Goal: Task Accomplishment & Management: Use online tool/utility

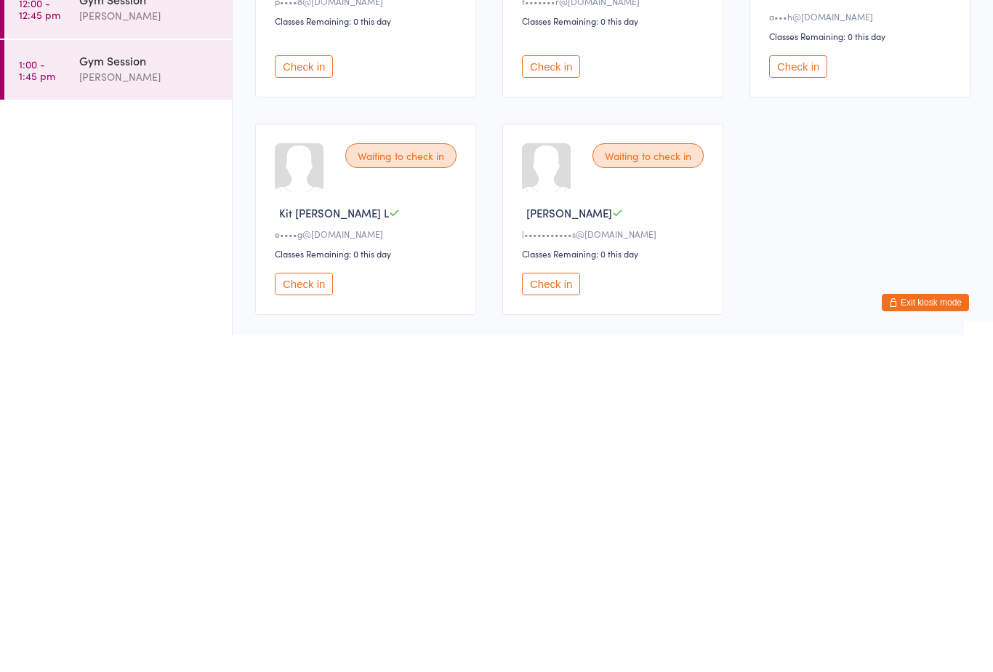
click at [299, 609] on button "Check in" at bounding box center [304, 620] width 58 height 23
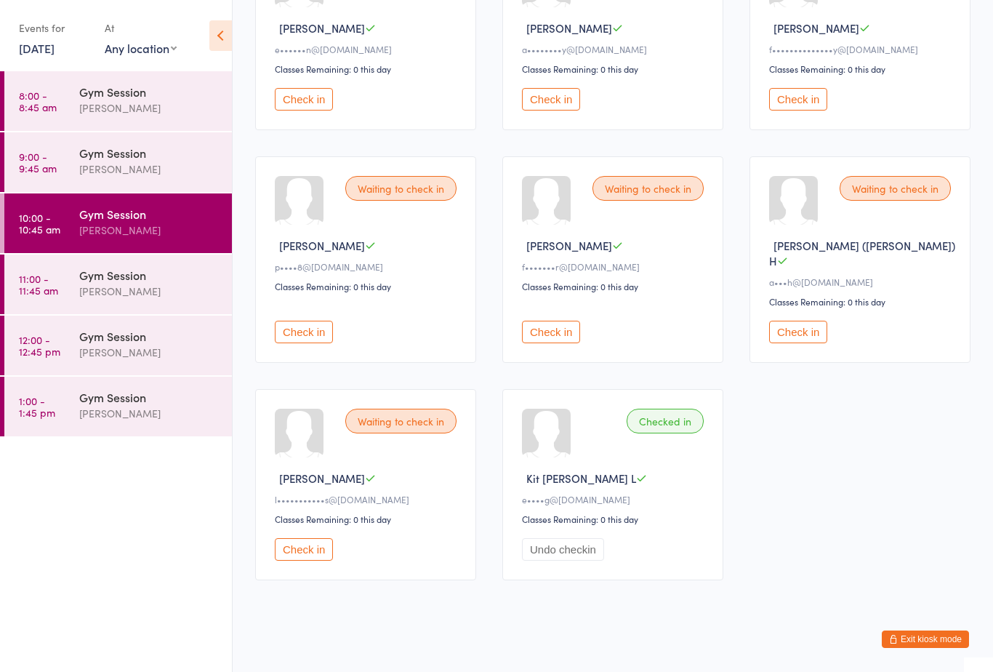
click at [309, 338] on button "Check in" at bounding box center [304, 332] width 58 height 23
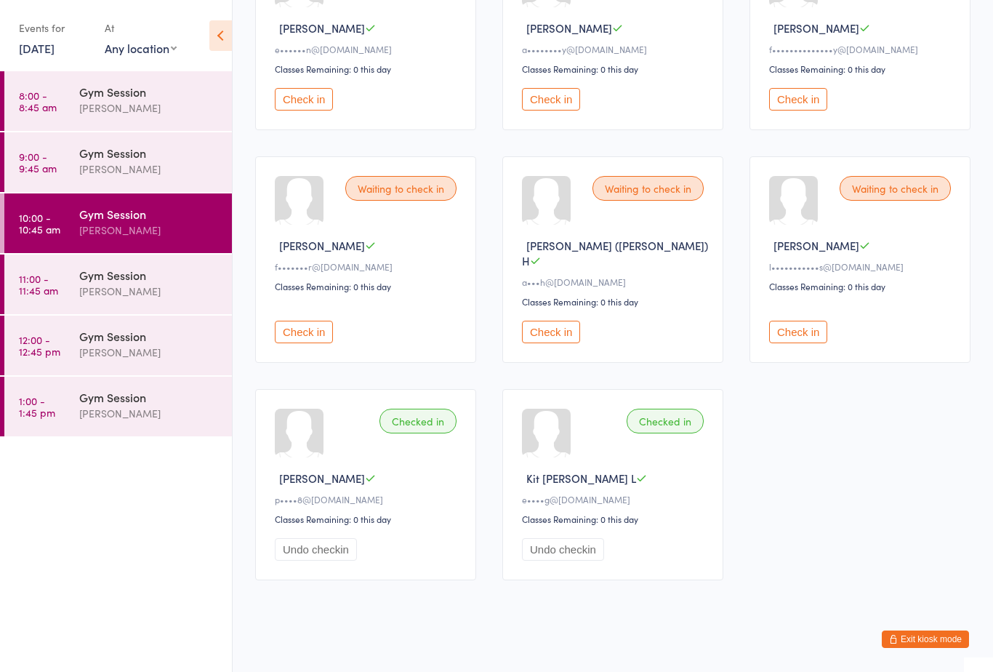
click at [802, 103] on button "Check in" at bounding box center [798, 99] width 58 height 23
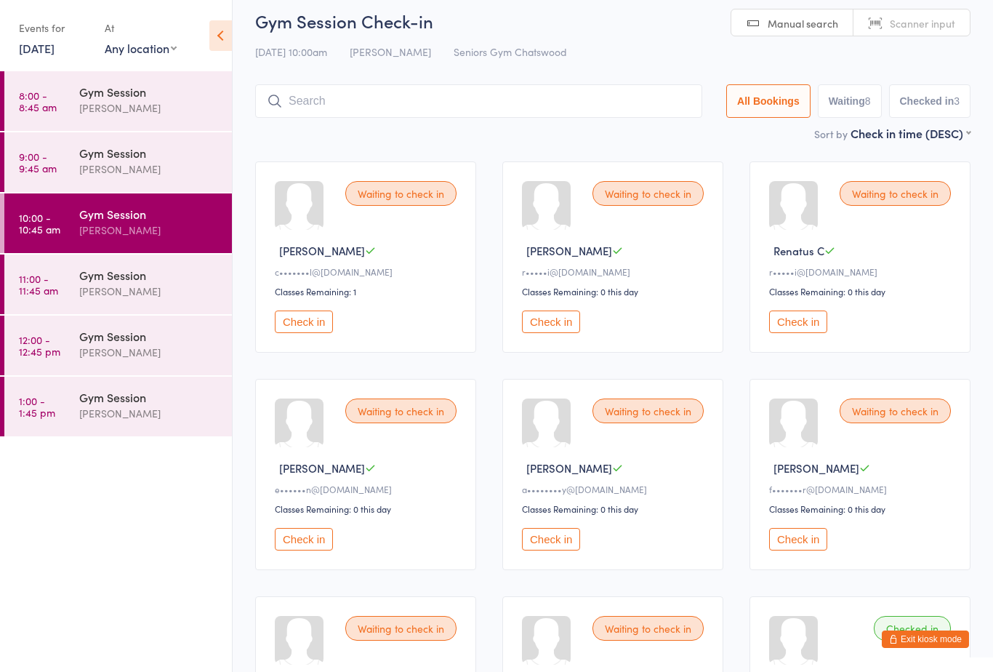
scroll to position [0, 0]
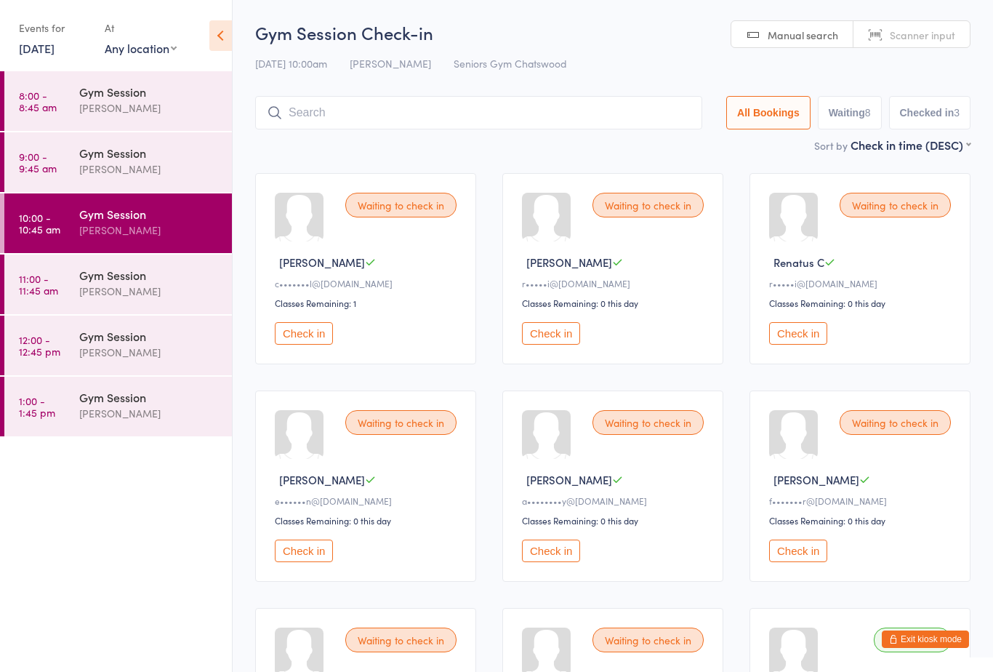
click at [310, 345] on button "Check in" at bounding box center [304, 333] width 58 height 23
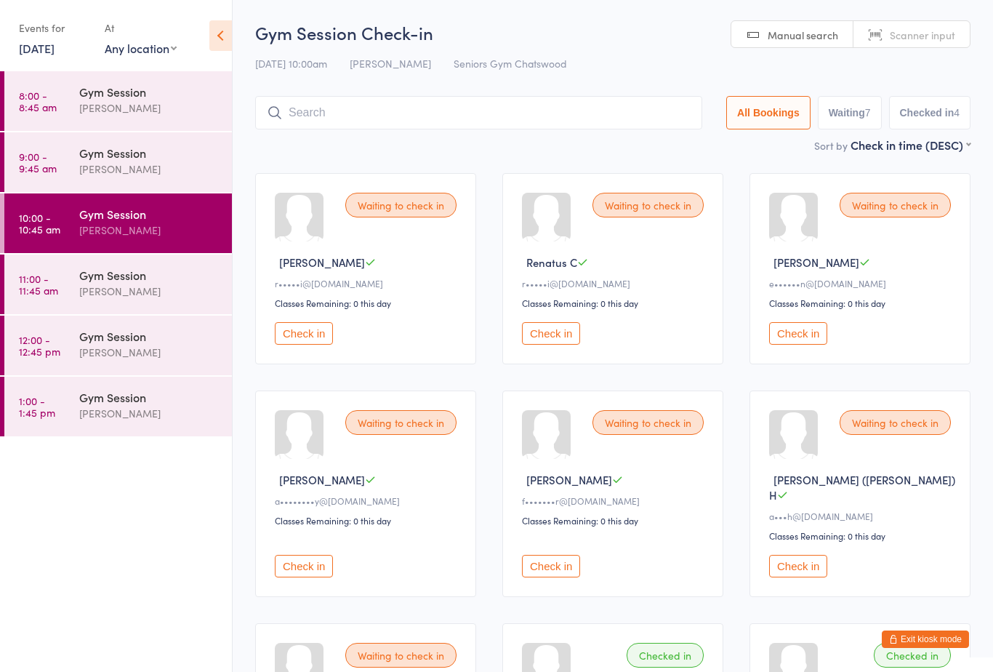
click at [310, 342] on button "Check in" at bounding box center [304, 333] width 58 height 23
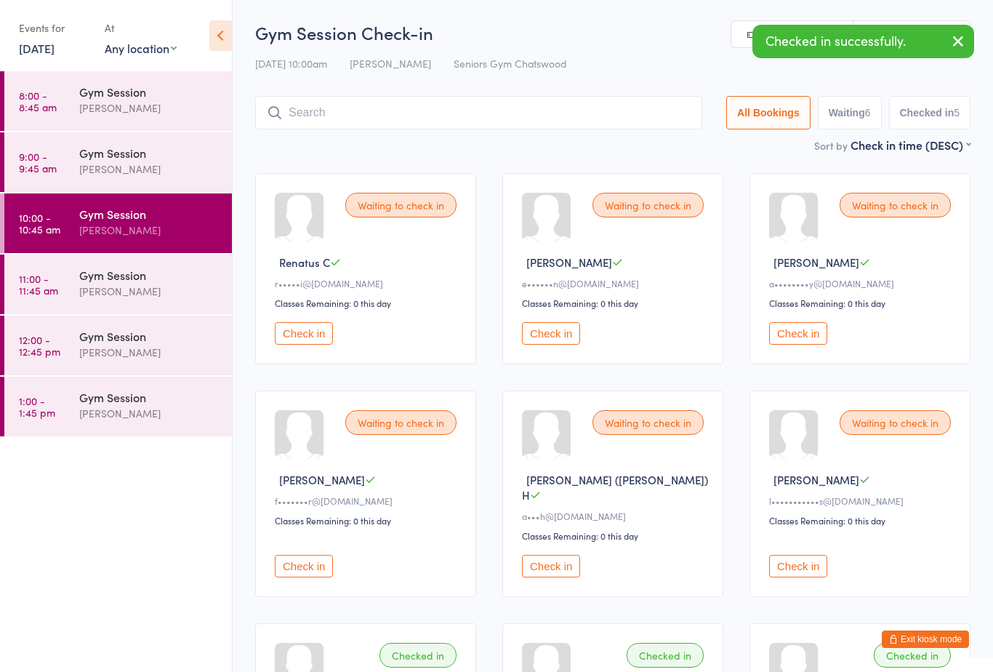
click at [299, 345] on button "Check in" at bounding box center [304, 333] width 58 height 23
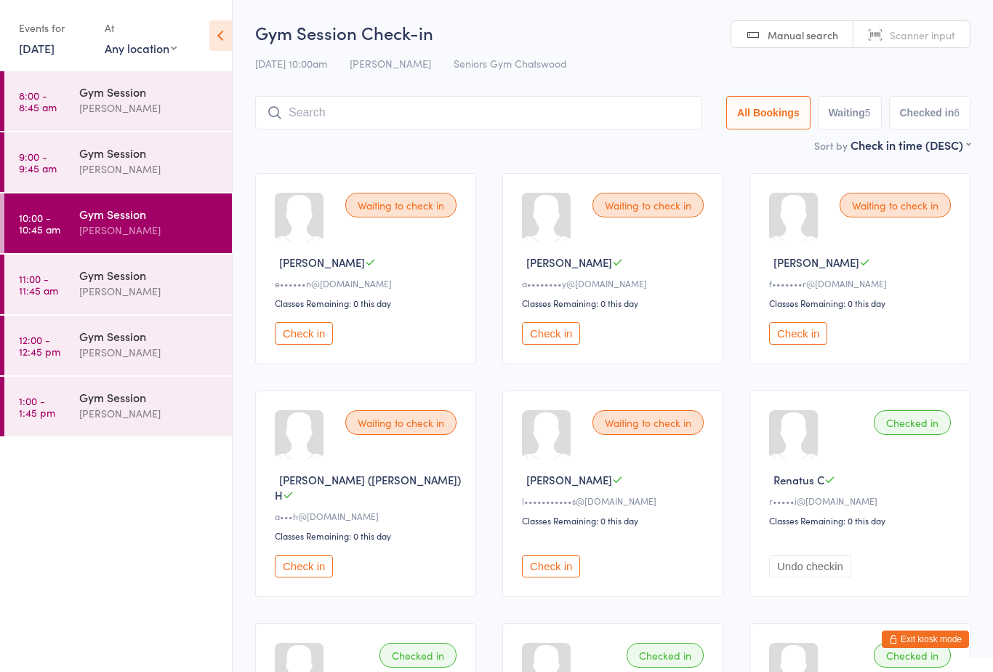
click at [310, 556] on button "Check in" at bounding box center [304, 566] width 58 height 23
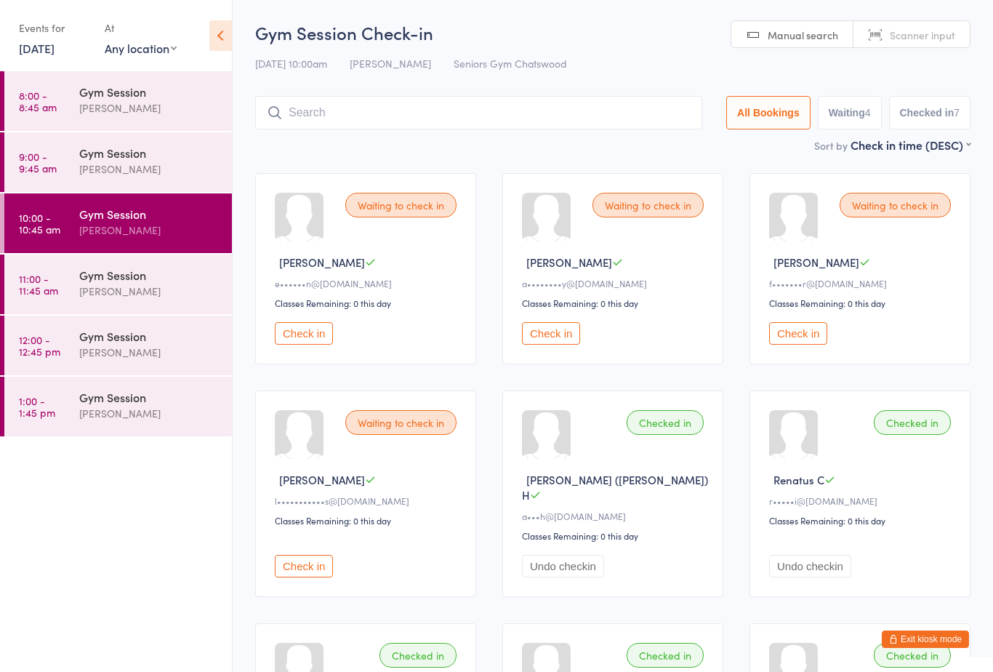
click at [302, 557] on button "Check in" at bounding box center [304, 566] width 58 height 23
click at [547, 334] on button "Check in" at bounding box center [551, 333] width 58 height 23
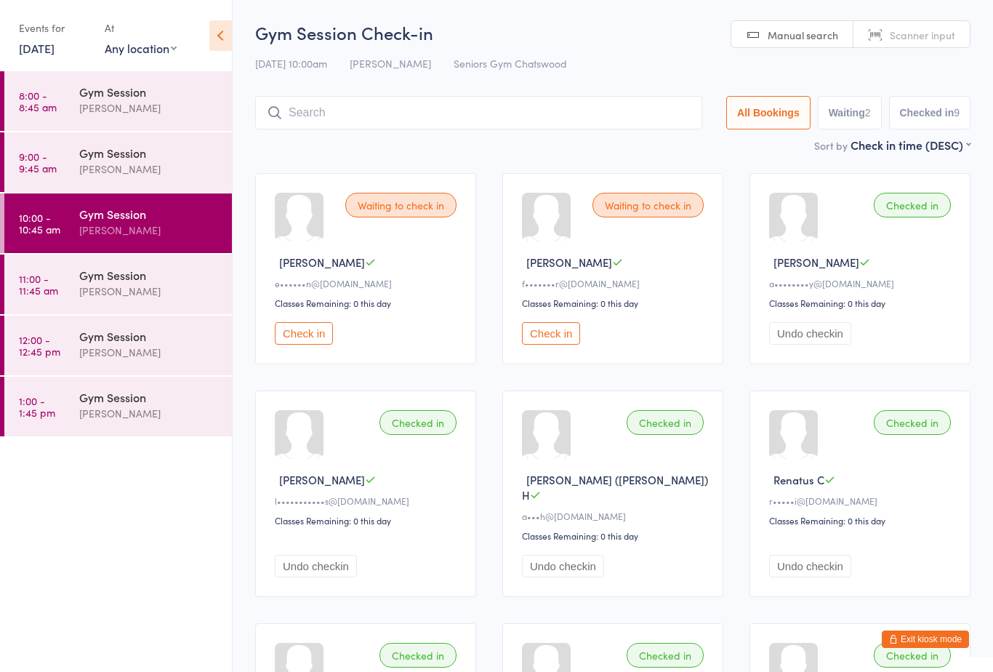
click at [555, 339] on button "Check in" at bounding box center [551, 333] width 58 height 23
click at [318, 118] on input "search" at bounding box center [475, 112] width 441 height 33
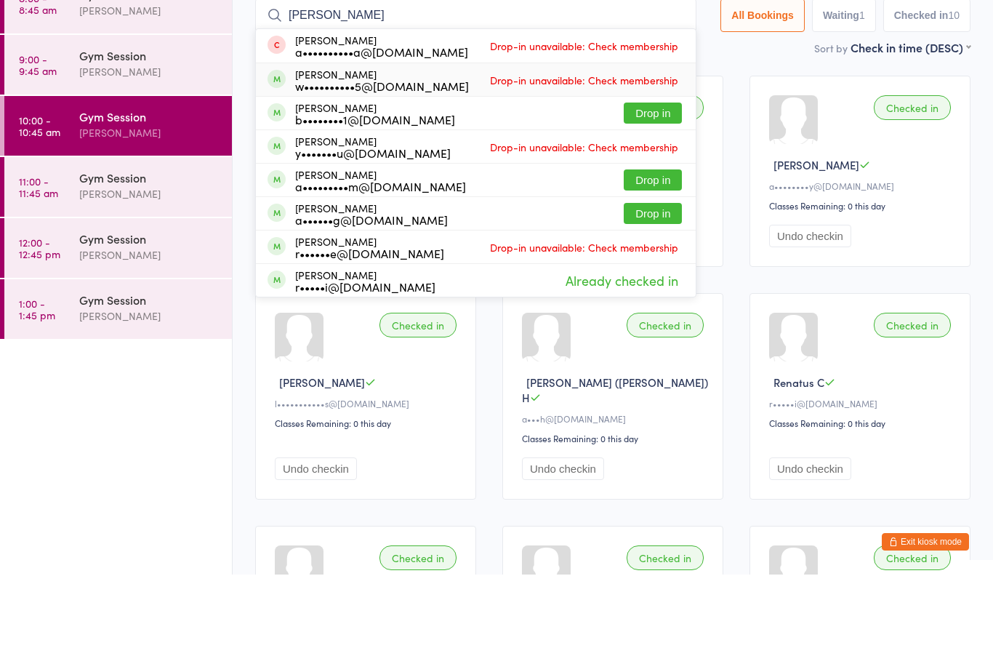
type input "[PERSON_NAME]"
click at [390, 177] on div "w••••••••••5@[DOMAIN_NAME]" at bounding box center [382, 183] width 174 height 12
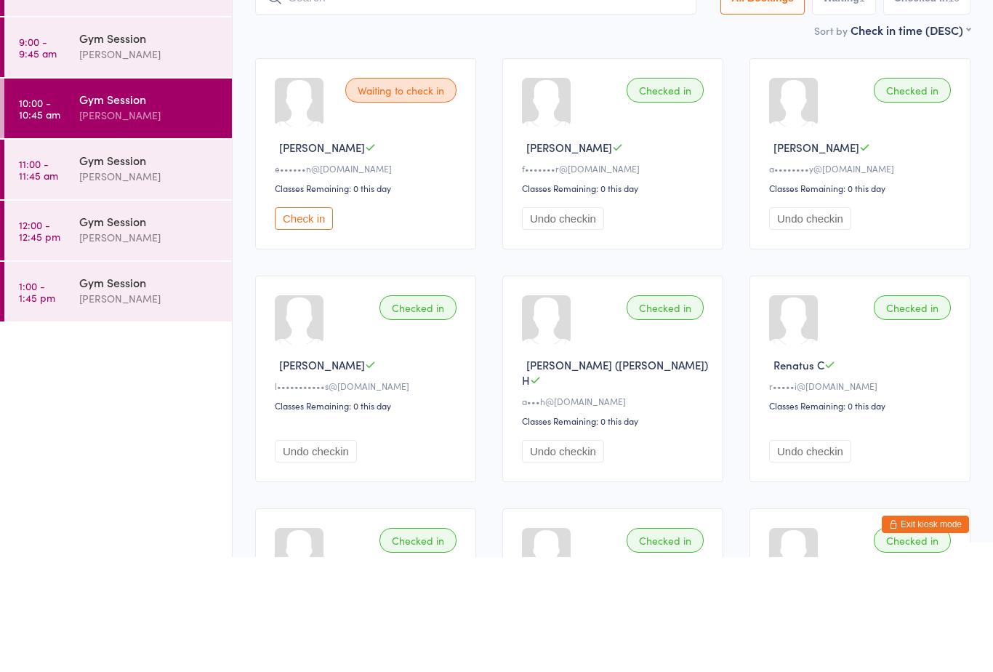
click at [132, 283] on div "[PERSON_NAME]" at bounding box center [149, 291] width 140 height 17
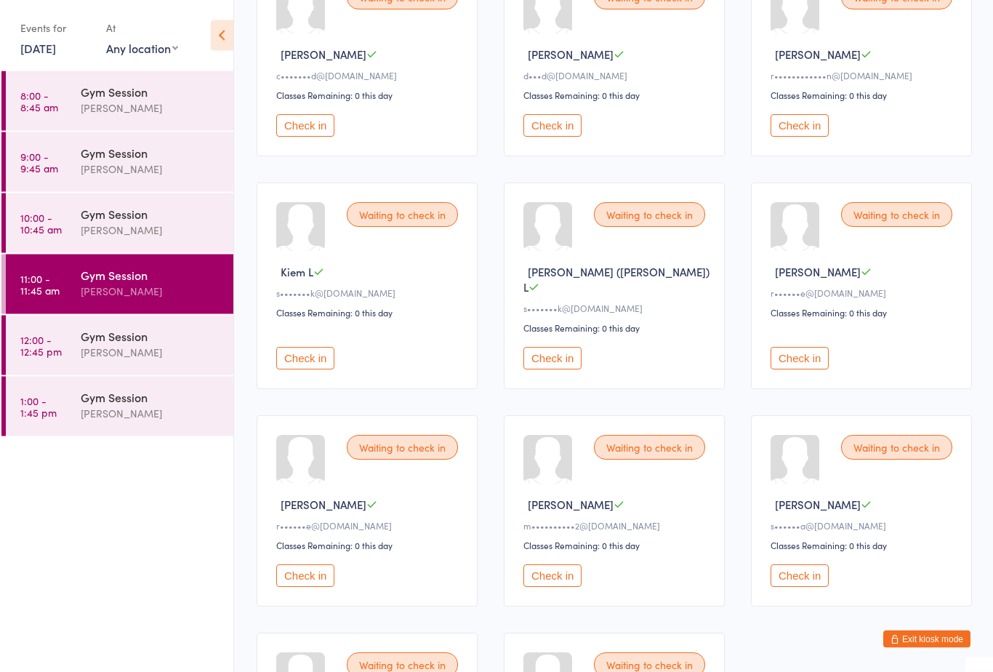
scroll to position [214, 0]
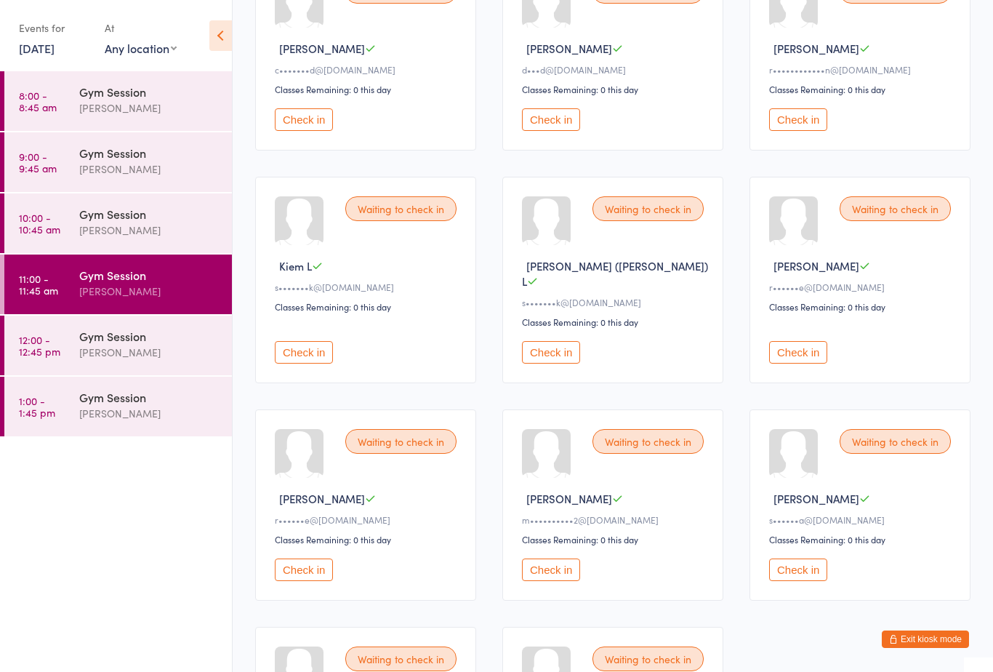
click at [810, 571] on button "Check in" at bounding box center [798, 569] width 58 height 23
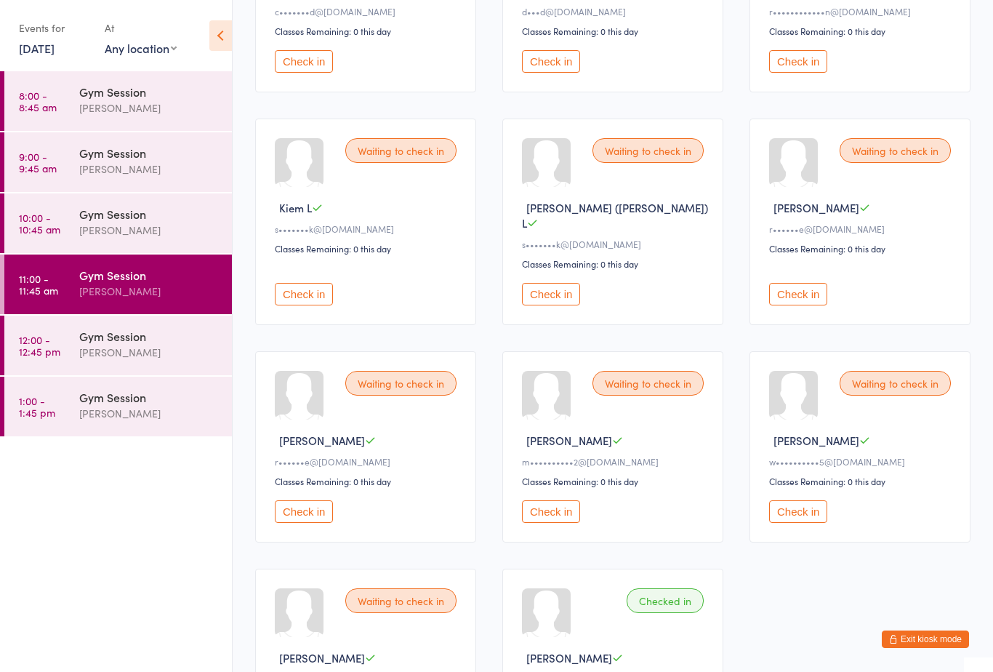
scroll to position [259, 0]
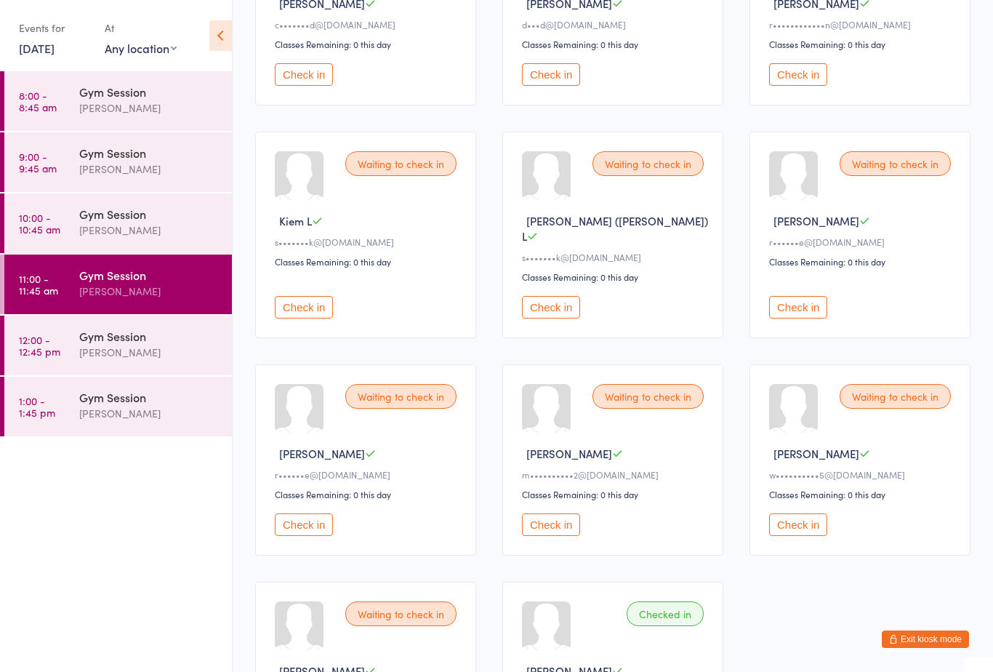
click at [813, 307] on button "Check in" at bounding box center [798, 307] width 58 height 23
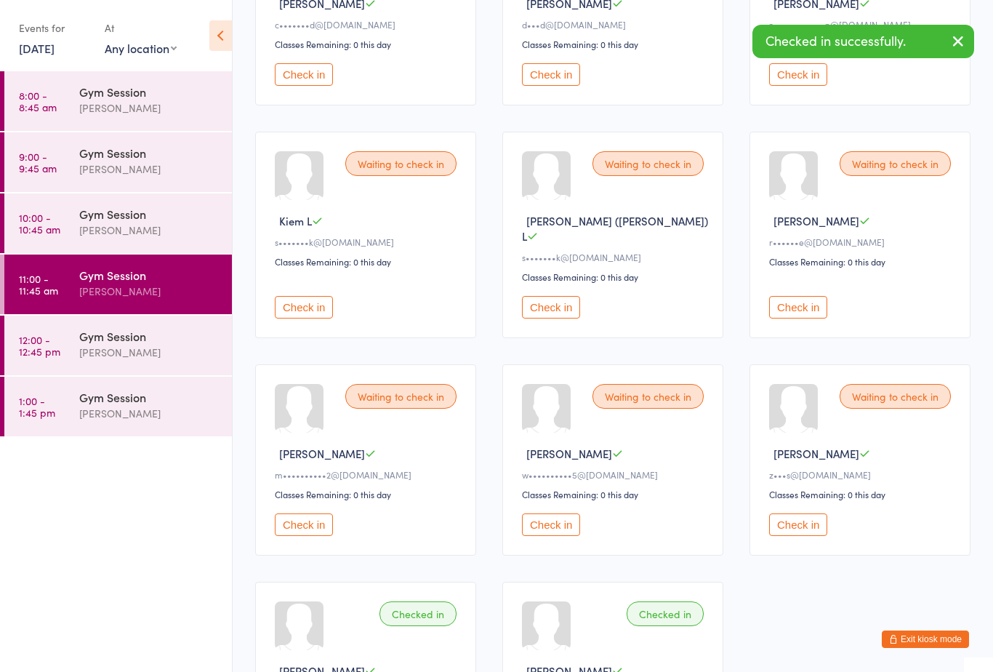
click at [810, 301] on button "Check in" at bounding box center [798, 307] width 58 height 23
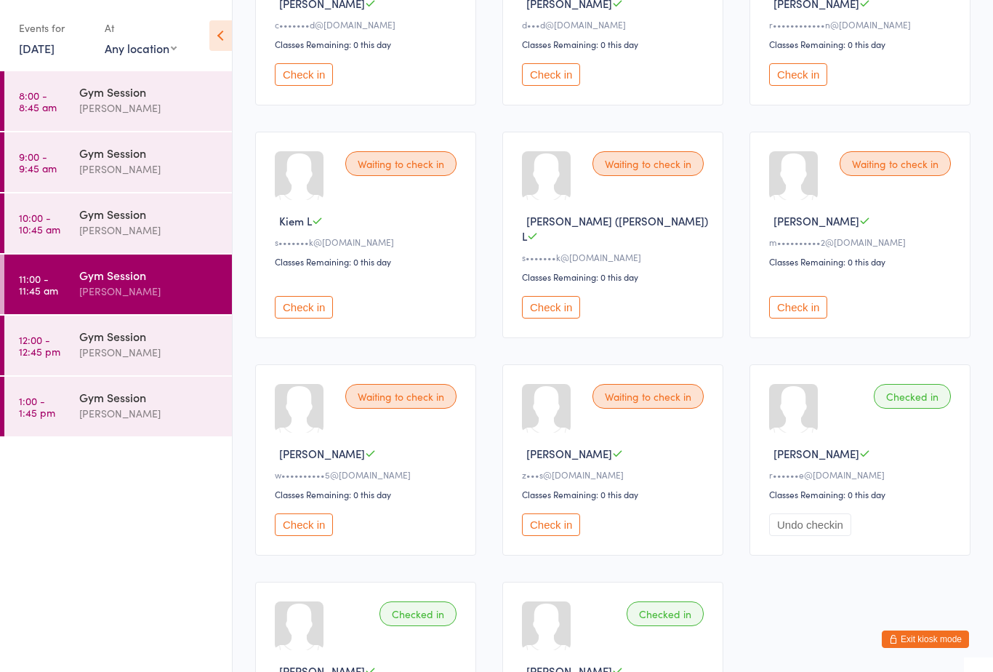
click at [796, 210] on div "Waiting to check in Oscar O m••••••••••2@[DOMAIN_NAME] Classes Remaining: 0 thi…" at bounding box center [859, 235] width 221 height 206
click at [794, 86] on button "Check in" at bounding box center [798, 74] width 58 height 23
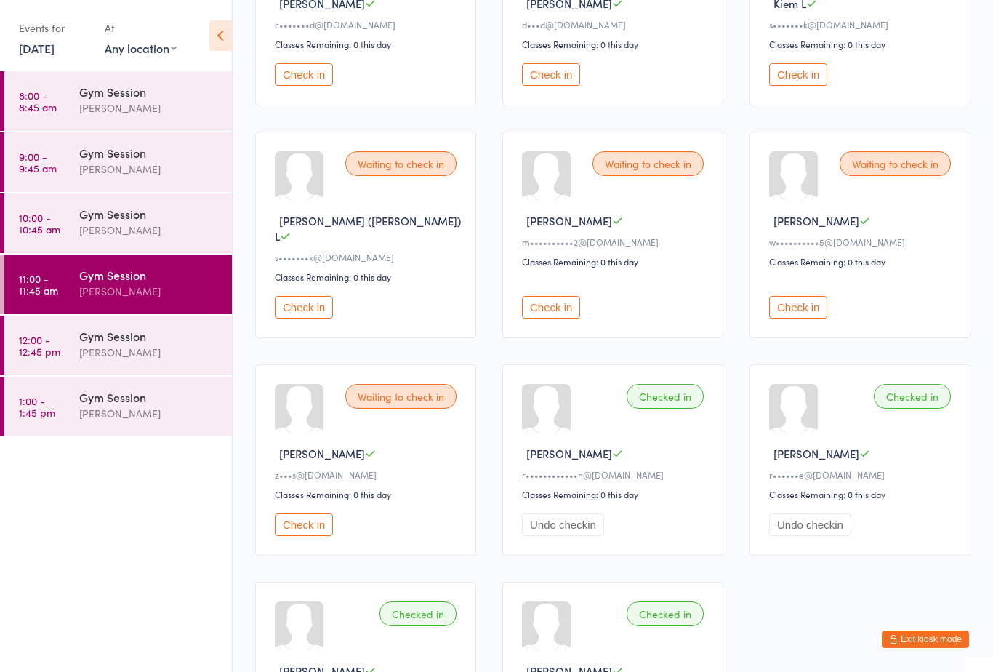
click at [325, 86] on button "Check in" at bounding box center [304, 74] width 58 height 23
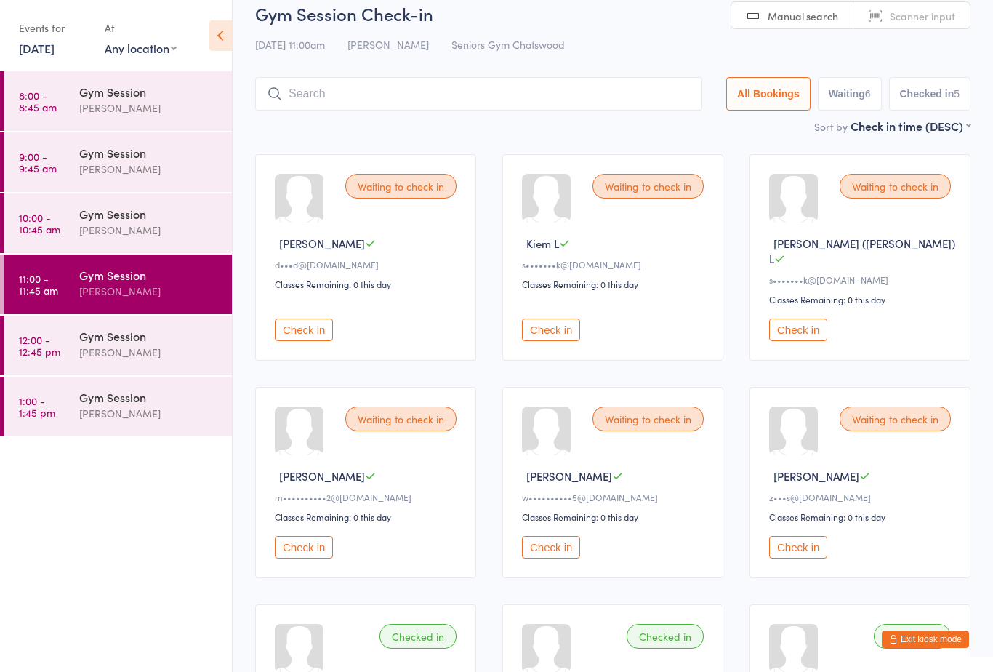
scroll to position [29, 0]
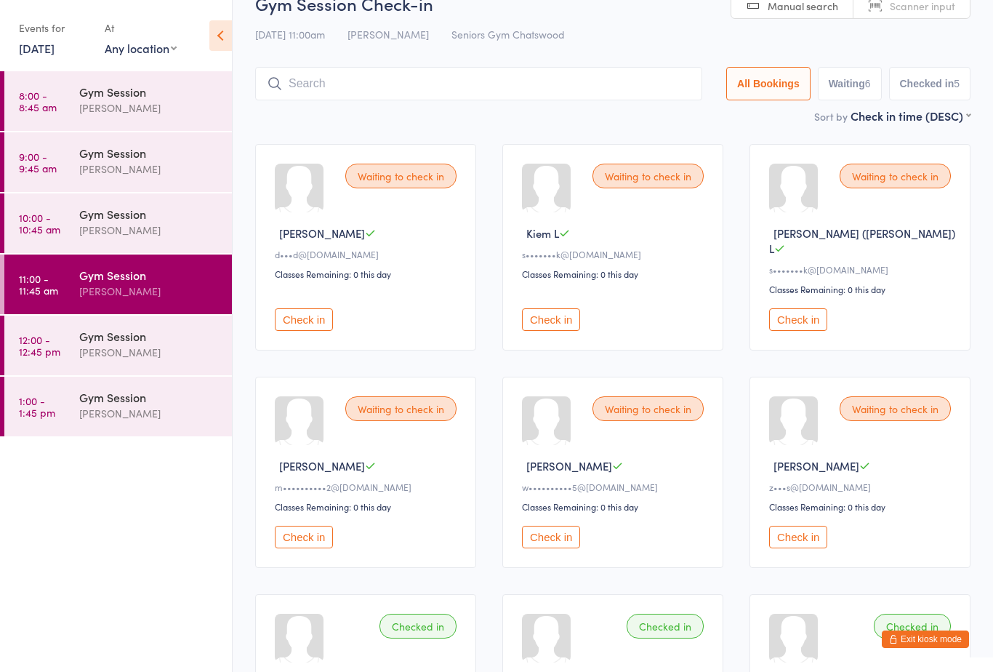
click at [304, 308] on button "Check in" at bounding box center [304, 319] width 58 height 23
